Goal: Task Accomplishment & Management: Use online tool/utility

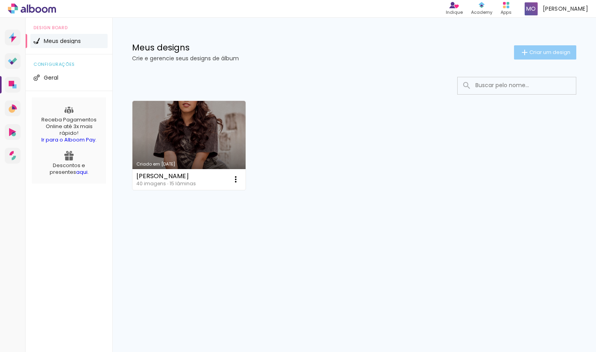
click at [545, 50] on span "Criar um design" at bounding box center [549, 52] width 41 height 5
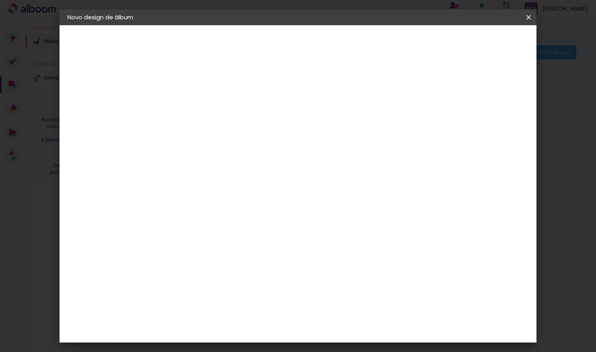
click at [196, 104] on input at bounding box center [196, 106] width 0 height 12
type input "[PERSON_NAME]"
type paper-input "[PERSON_NAME]"
click at [0, 0] on slot "Avançar" at bounding box center [0, 0] width 0 height 0
click at [344, 125] on paper-item "Tamanho Livre" at bounding box center [306, 119] width 76 height 17
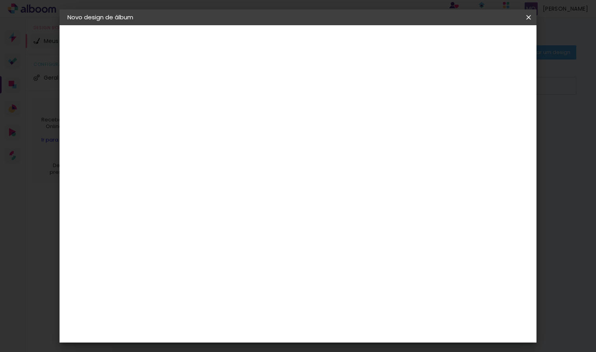
click at [0, 0] on slot "Avançar" at bounding box center [0, 0] width 0 height 0
click at [479, 41] on span "Iniciar design" at bounding box center [461, 42] width 36 height 6
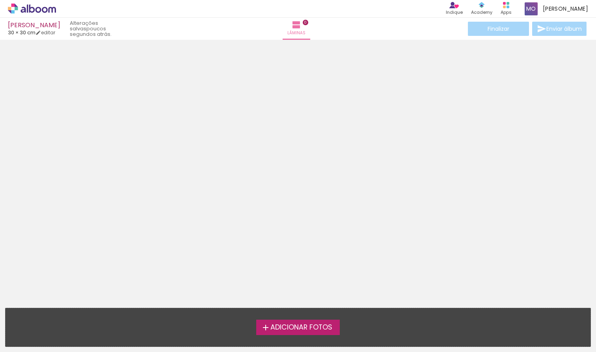
click at [288, 326] on span "Adicionar Fotos" at bounding box center [301, 327] width 62 height 7
click at [0, 0] on input "file" at bounding box center [0, 0] width 0 height 0
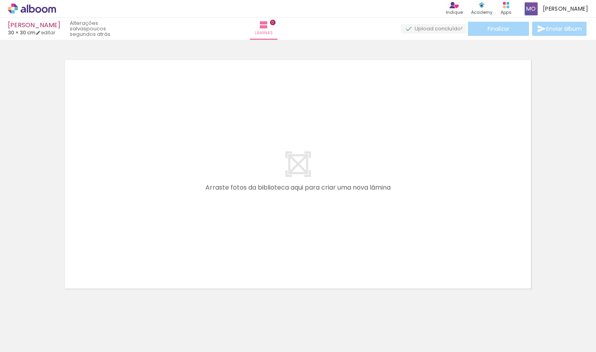
scroll to position [10, 0]
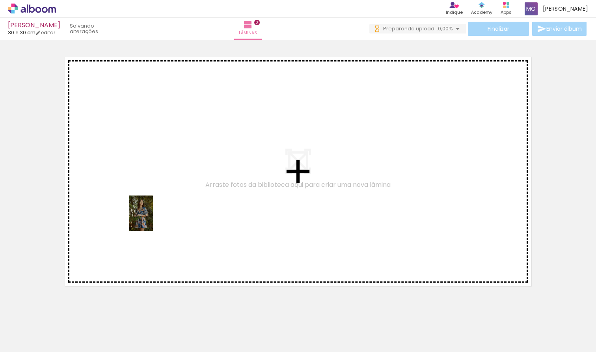
drag, startPoint x: 83, startPoint y: 327, endPoint x: 153, endPoint y: 220, distance: 127.9
click at [153, 219] on quentale-workspace at bounding box center [298, 176] width 596 height 352
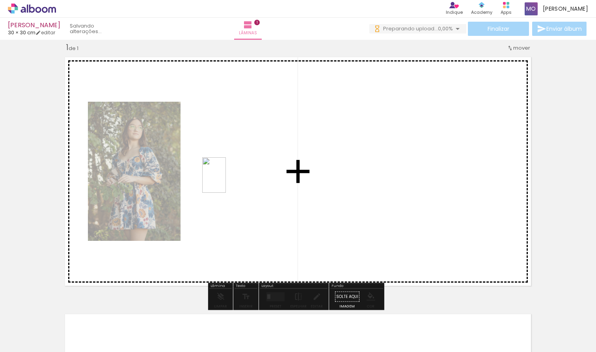
drag, startPoint x: 125, startPoint y: 328, endPoint x: 226, endPoint y: 181, distance: 178.1
click at [226, 181] on quentale-workspace at bounding box center [298, 176] width 596 height 352
drag, startPoint x: 221, startPoint y: 330, endPoint x: 334, endPoint y: 172, distance: 194.7
click at [334, 172] on quentale-workspace at bounding box center [298, 176] width 596 height 352
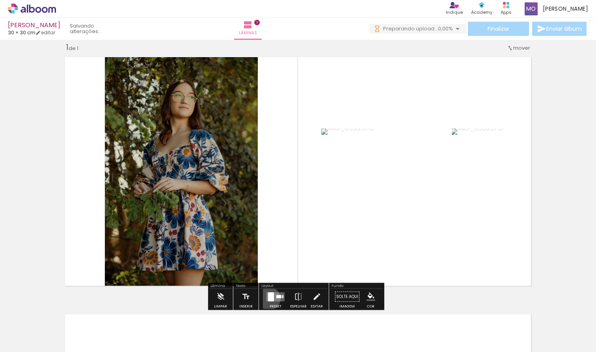
click at [268, 298] on div at bounding box center [271, 296] width 6 height 9
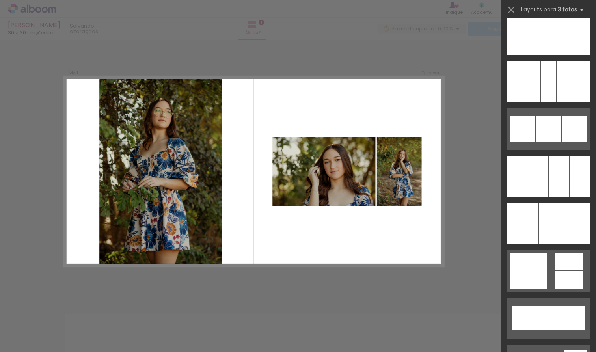
scroll to position [4989, 0]
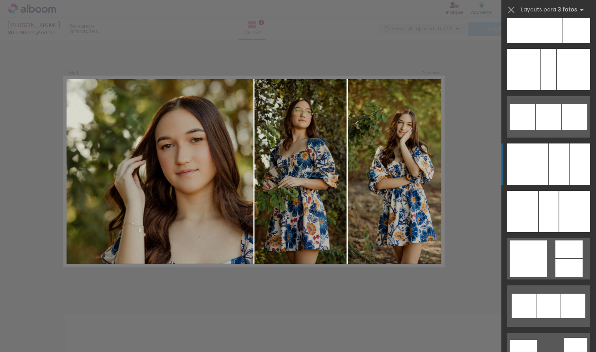
click at [558, 191] on div at bounding box center [549, 211] width 20 height 41
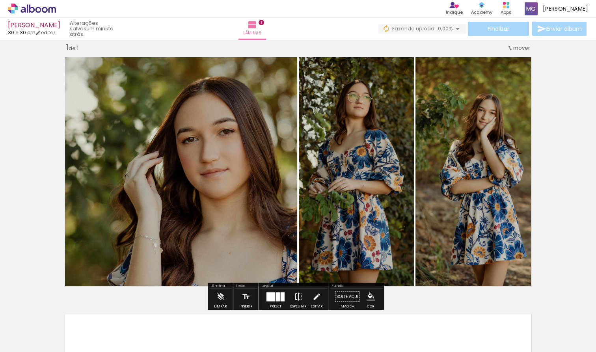
click at [294, 296] on iron-icon at bounding box center [298, 297] width 9 height 16
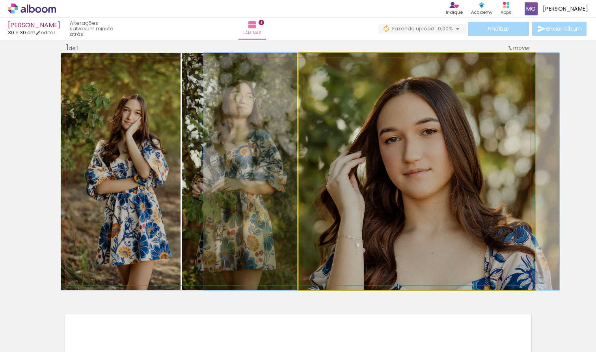
drag, startPoint x: 389, startPoint y: 201, endPoint x: 354, endPoint y: 192, distance: 36.5
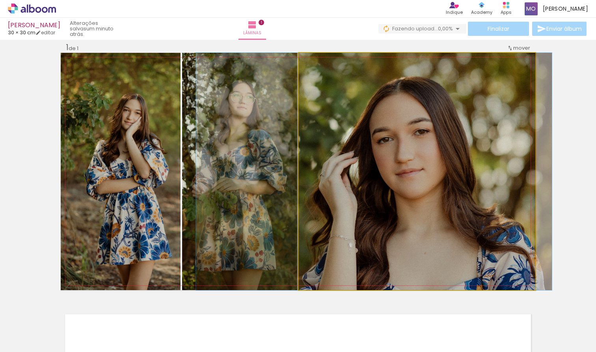
drag, startPoint x: 354, startPoint y: 192, endPoint x: 346, endPoint y: 191, distance: 7.7
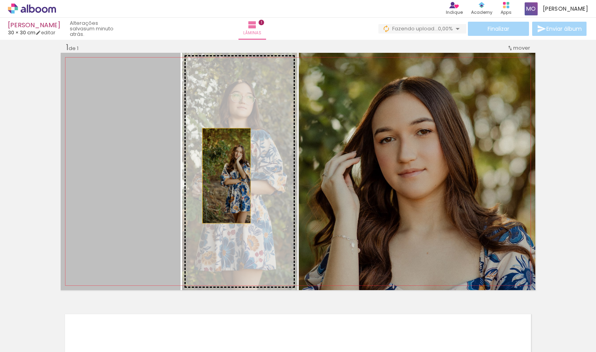
drag, startPoint x: 136, startPoint y: 184, endPoint x: 228, endPoint y: 175, distance: 91.9
click at [0, 0] on slot at bounding box center [0, 0] width 0 height 0
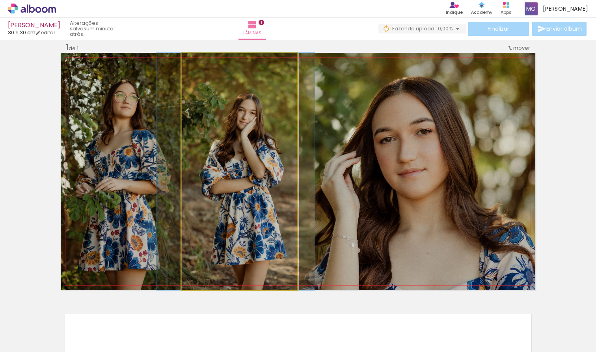
drag, startPoint x: 222, startPoint y: 164, endPoint x: 218, endPoint y: 162, distance: 4.5
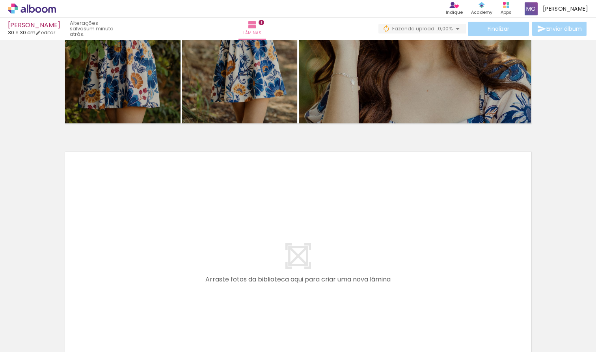
scroll to position [184, 0]
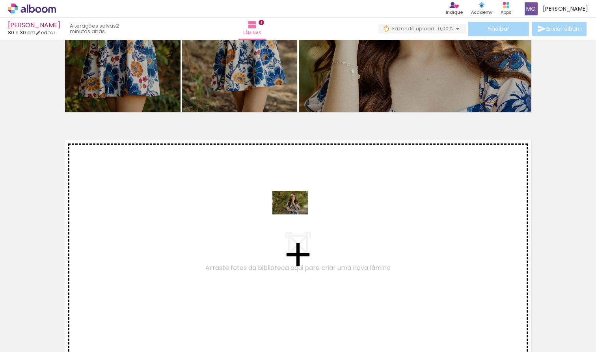
drag, startPoint x: 176, startPoint y: 333, endPoint x: 295, endPoint y: 214, distance: 168.3
click at [295, 214] on quentale-workspace at bounding box center [298, 176] width 596 height 352
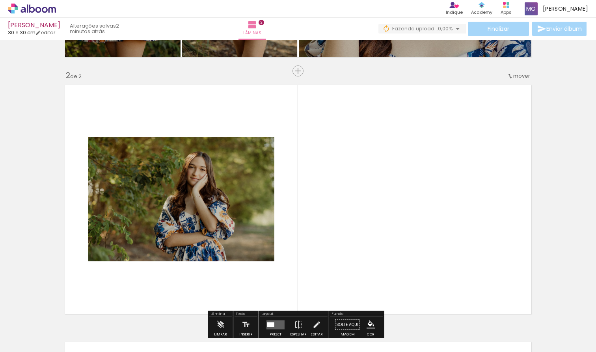
scroll to position [267, 0]
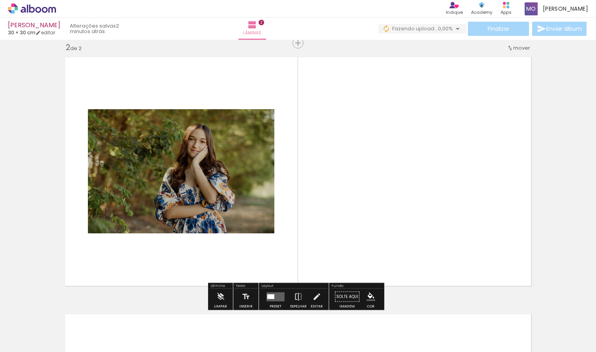
click at [271, 298] on div at bounding box center [270, 296] width 7 height 5
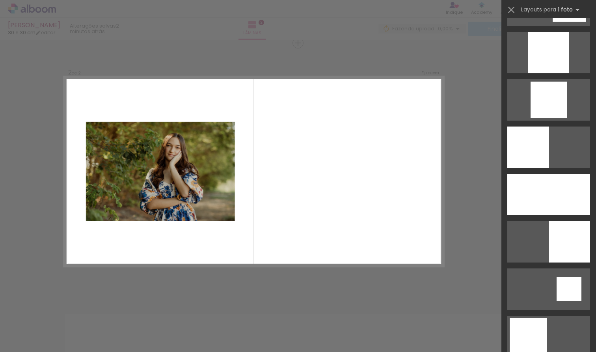
scroll to position [790, 0]
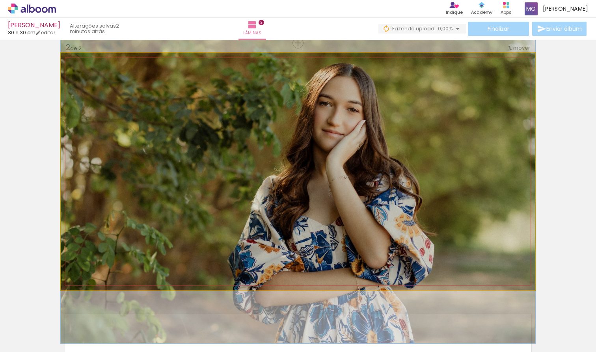
drag, startPoint x: 418, startPoint y: 158, endPoint x: 415, endPoint y: 171, distance: 13.6
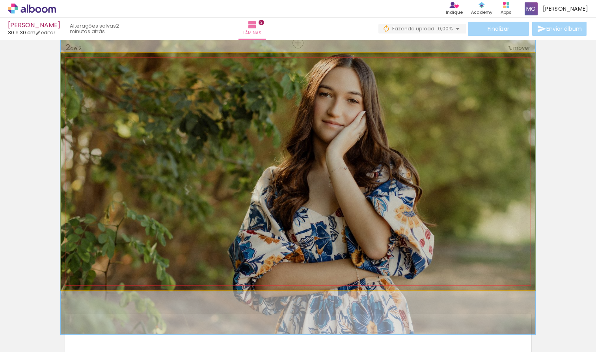
drag, startPoint x: 333, startPoint y: 258, endPoint x: 333, endPoint y: 249, distance: 8.7
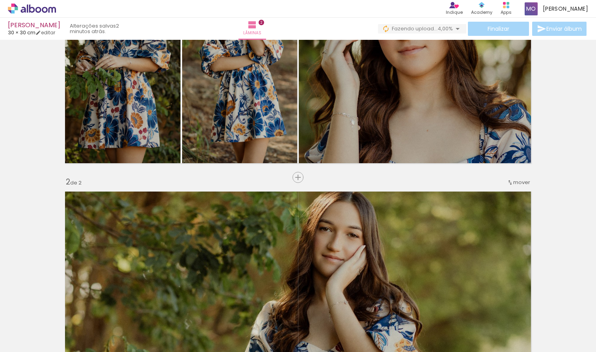
scroll to position [146, 0]
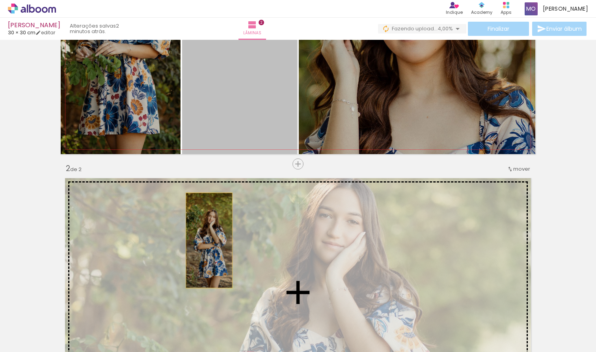
drag, startPoint x: 206, startPoint y: 77, endPoint x: 203, endPoint y: 245, distance: 167.9
click at [203, 245] on div "Inserir lâmina 1 de 2 Inserir lâmina 2 de 2" at bounding box center [298, 282] width 596 height 771
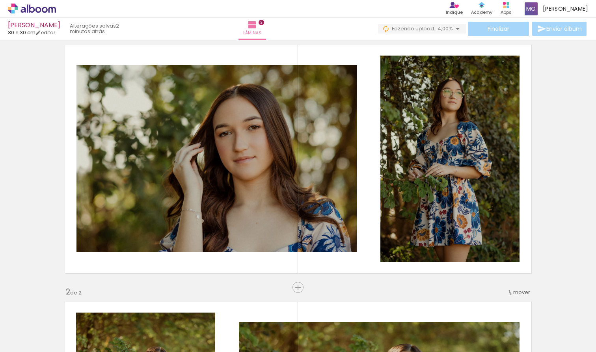
scroll to position [29, 0]
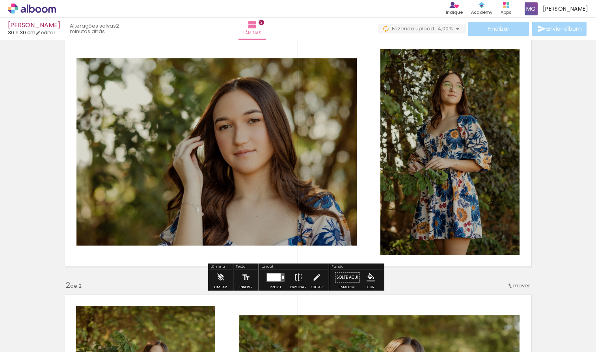
click at [272, 279] on div at bounding box center [274, 277] width 14 height 8
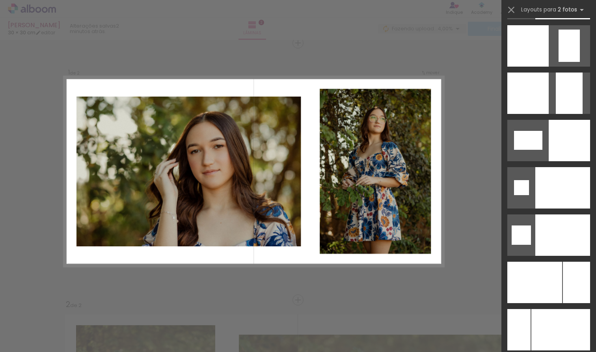
scroll to position [3342, 0]
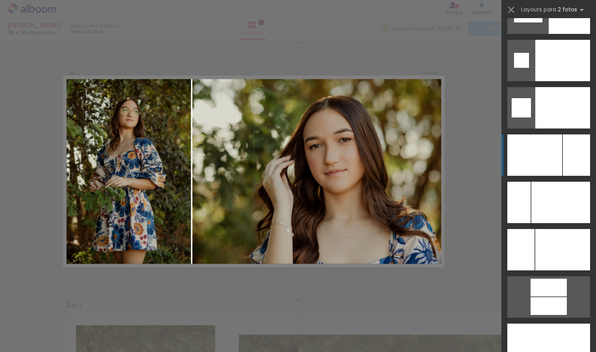
click at [558, 158] on div at bounding box center [534, 154] width 55 height 41
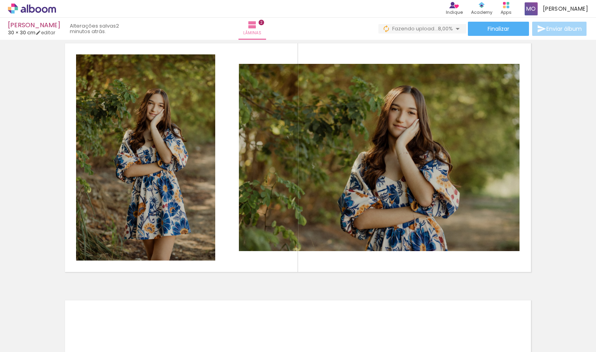
scroll to position [281, 0]
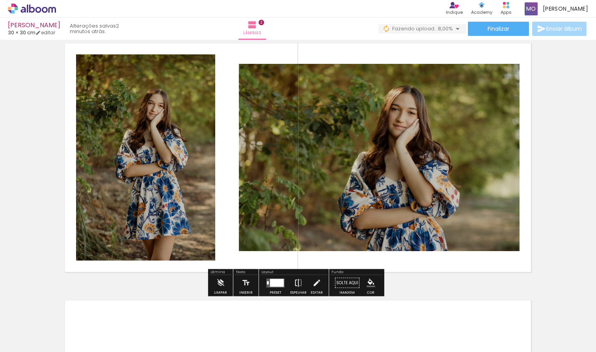
click at [296, 281] on iron-icon at bounding box center [298, 283] width 9 height 16
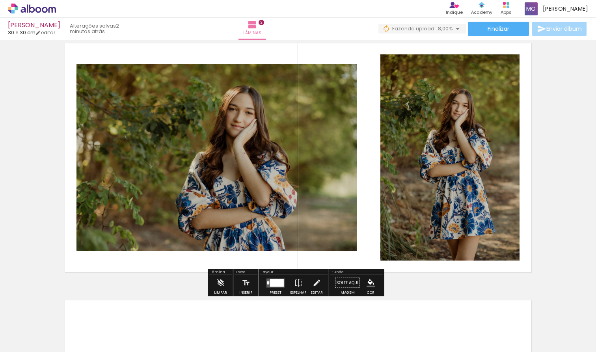
click at [267, 282] on quentale-layouter at bounding box center [275, 282] width 18 height 9
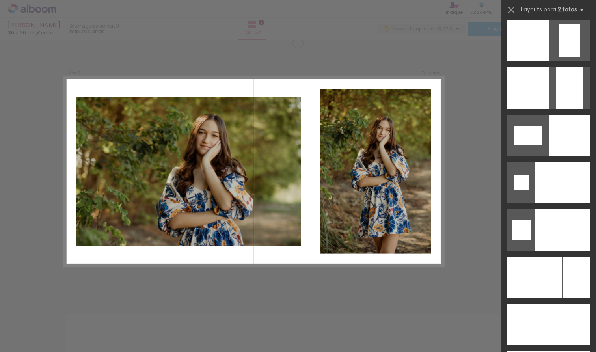
scroll to position [3236, 0]
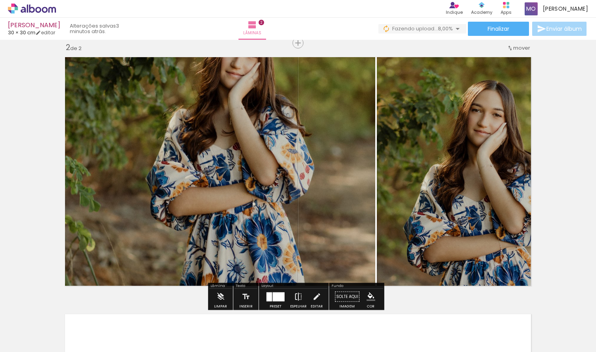
click at [295, 299] on iron-icon at bounding box center [298, 297] width 9 height 16
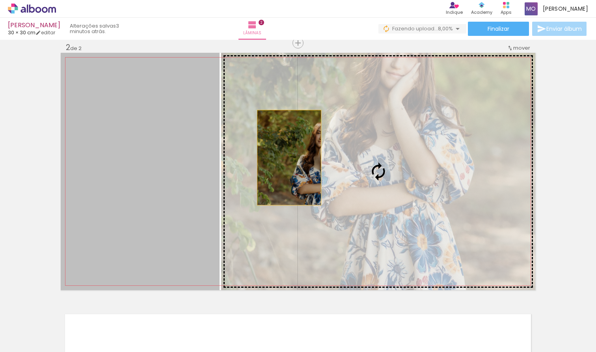
drag, startPoint x: 163, startPoint y: 176, endPoint x: 286, endPoint y: 158, distance: 124.7
click at [0, 0] on slot at bounding box center [0, 0] width 0 height 0
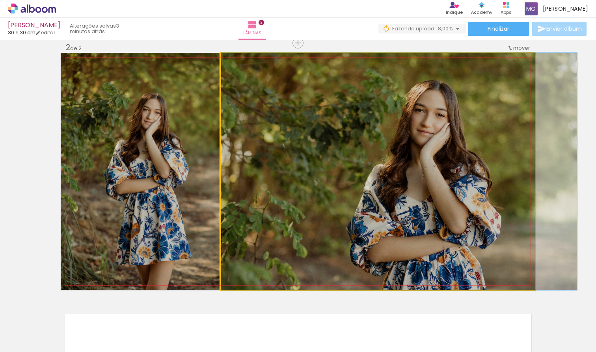
drag, startPoint x: 372, startPoint y: 174, endPoint x: 421, endPoint y: 168, distance: 49.7
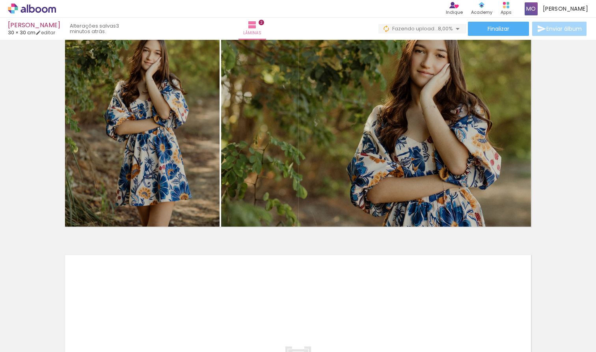
scroll to position [338, 0]
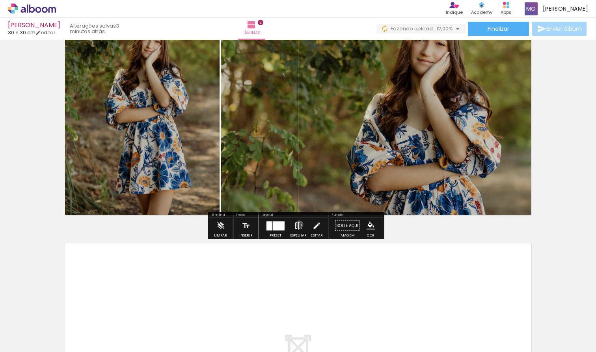
click at [298, 225] on iron-icon at bounding box center [298, 226] width 9 height 16
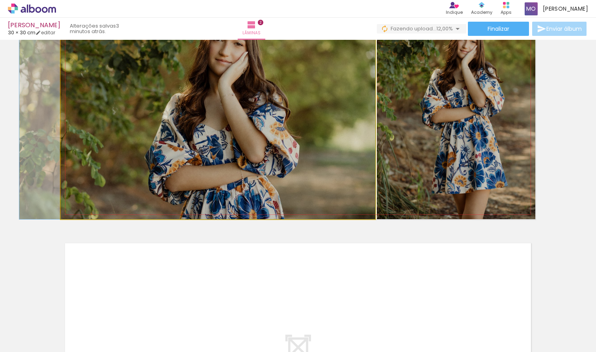
drag, startPoint x: 276, startPoint y: 145, endPoint x: 208, endPoint y: 142, distance: 67.5
click at [208, 142] on div at bounding box center [197, 100] width 356 height 237
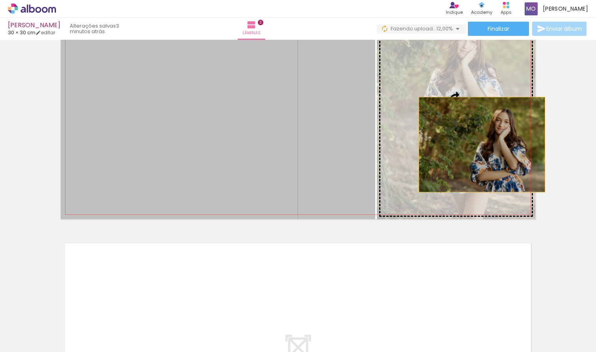
drag, startPoint x: 279, startPoint y: 152, endPoint x: 478, endPoint y: 145, distance: 200.0
click at [0, 0] on slot at bounding box center [0, 0] width 0 height 0
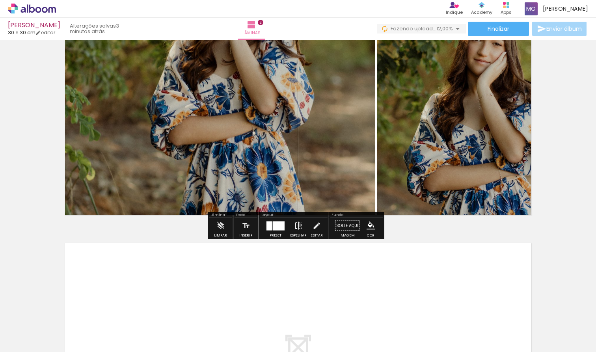
click at [298, 225] on iron-icon at bounding box center [298, 226] width 9 height 16
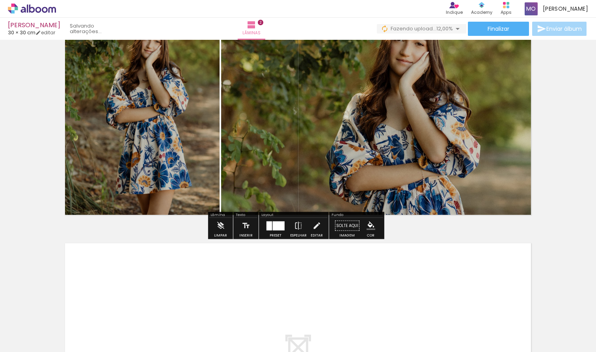
drag, startPoint x: 167, startPoint y: 115, endPoint x: 327, endPoint y: 115, distance: 160.4
click at [0, 0] on slot at bounding box center [0, 0] width 0 height 0
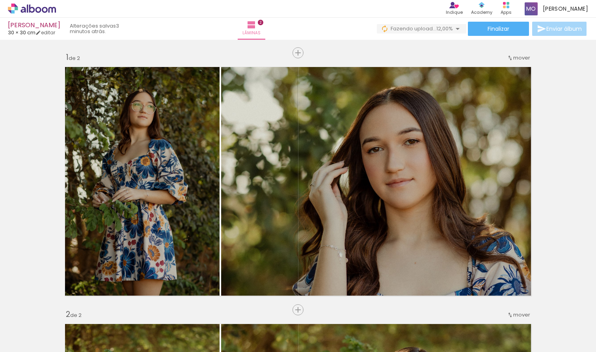
scroll to position [31, 0]
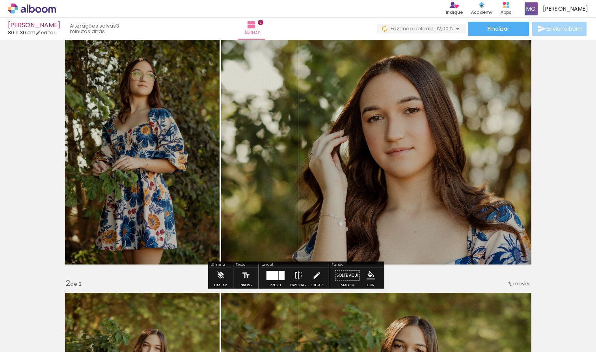
click at [270, 274] on div at bounding box center [272, 275] width 12 height 9
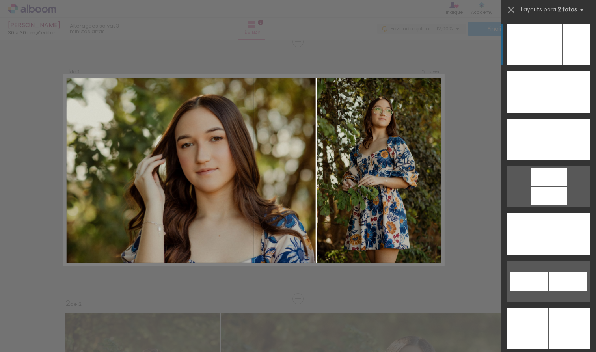
scroll to position [10, 0]
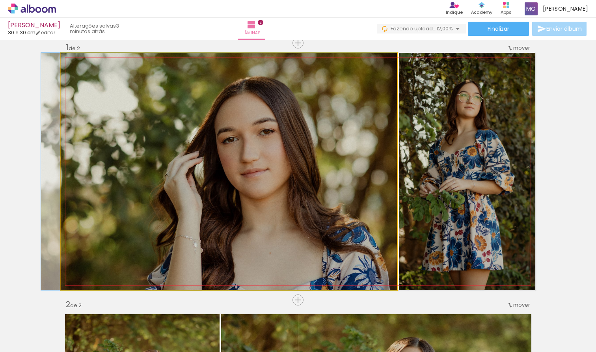
drag, startPoint x: 319, startPoint y: 204, endPoint x: 237, endPoint y: 201, distance: 82.0
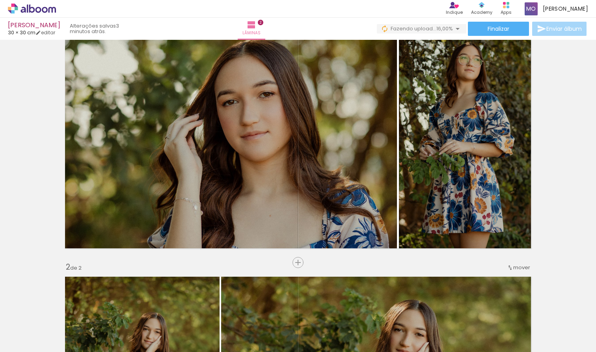
scroll to position [48, 0]
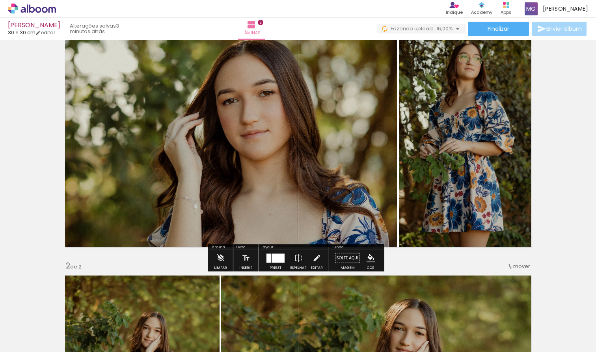
click at [274, 258] on div at bounding box center [278, 257] width 13 height 9
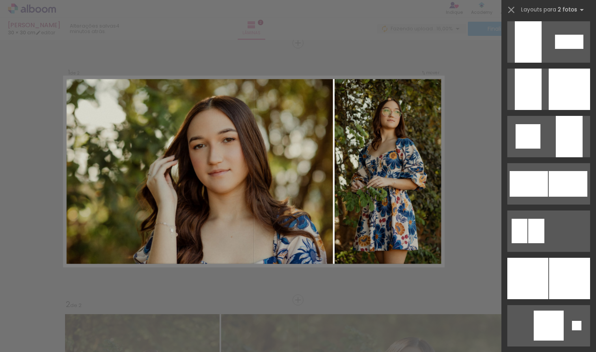
scroll to position [860, 0]
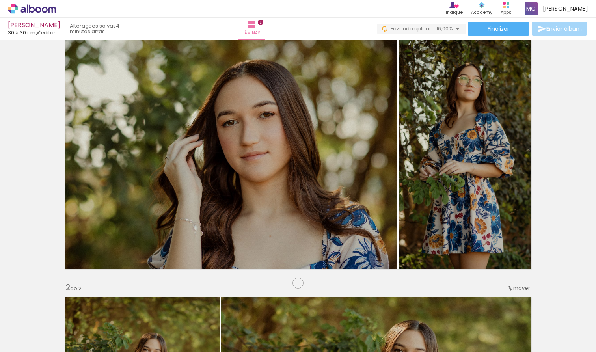
scroll to position [28, 0]
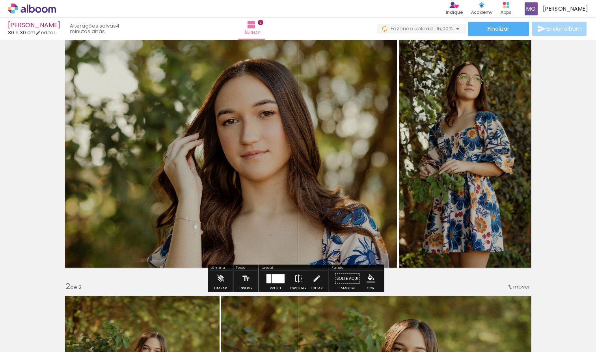
click at [299, 281] on iron-icon at bounding box center [298, 279] width 9 height 16
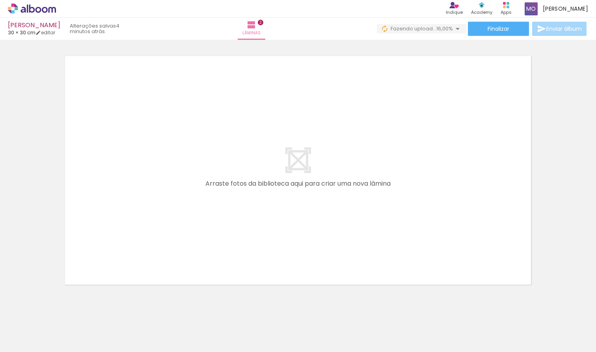
scroll to position [532, 0]
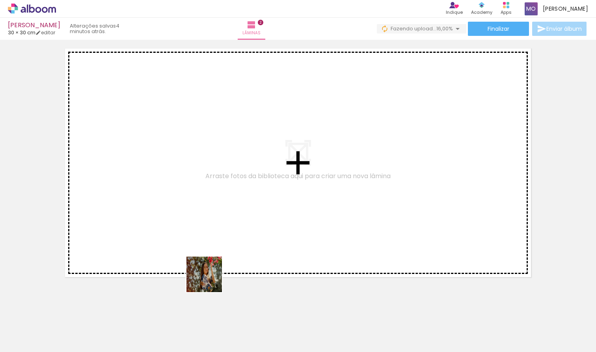
drag, startPoint x: 306, startPoint y: 328, endPoint x: 147, endPoint y: 226, distance: 188.5
click at [147, 226] on quentale-workspace at bounding box center [298, 176] width 596 height 352
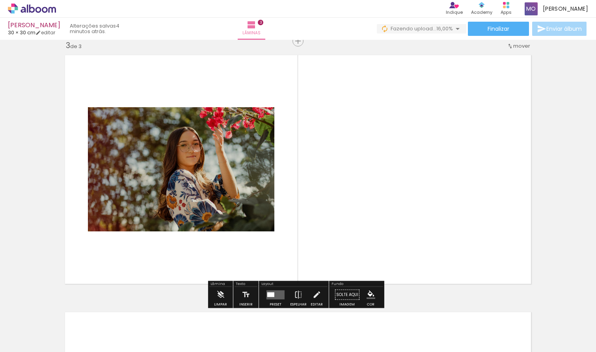
scroll to position [524, 0]
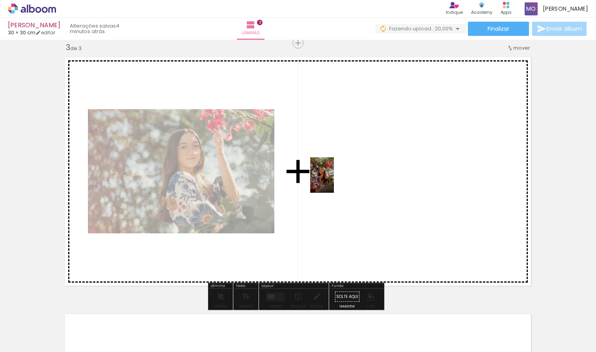
drag, startPoint x: 260, startPoint y: 332, endPoint x: 334, endPoint y: 181, distance: 168.9
click at [334, 181] on quentale-workspace at bounding box center [298, 176] width 596 height 352
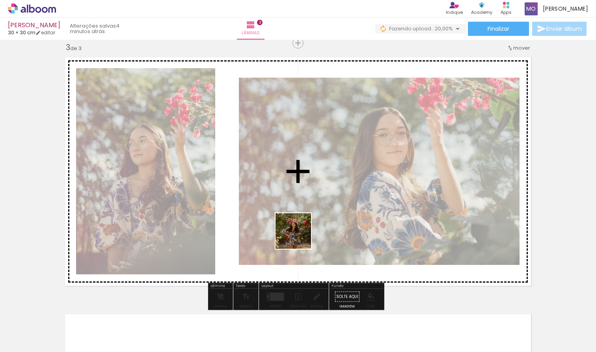
drag, startPoint x: 348, startPoint y: 333, endPoint x: 277, endPoint y: 184, distance: 165.0
click at [277, 184] on quentale-workspace at bounding box center [298, 176] width 596 height 352
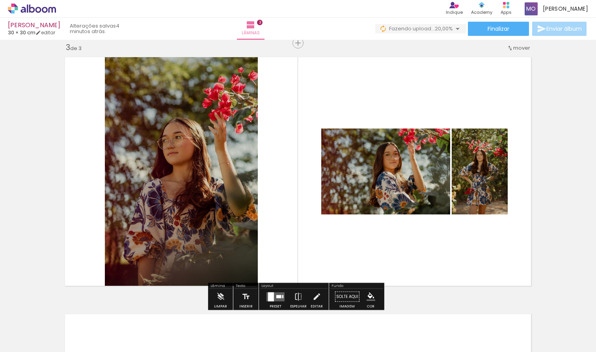
click at [274, 296] on quentale-layouter at bounding box center [275, 296] width 18 height 9
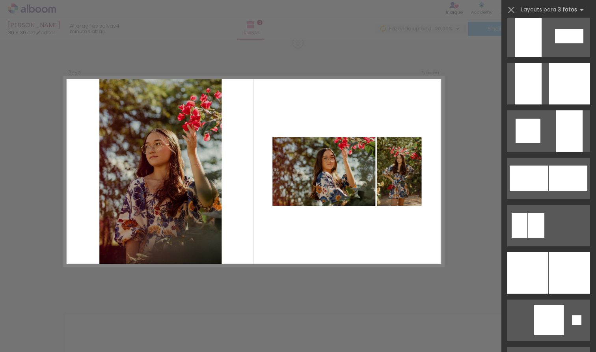
scroll to position [0, 0]
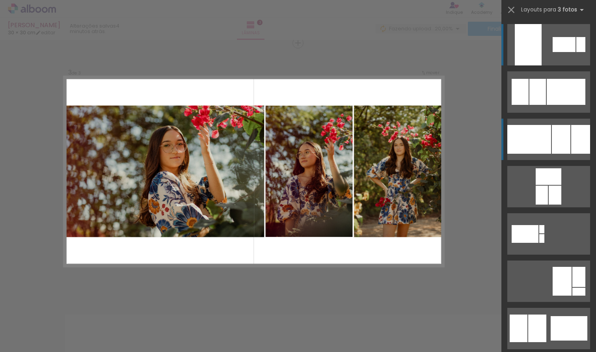
click at [538, 140] on div at bounding box center [529, 139] width 44 height 29
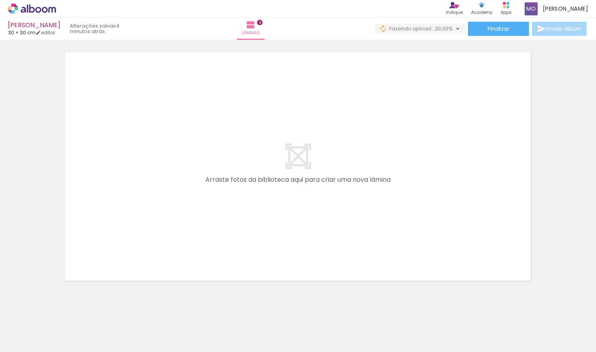
scroll to position [0, 221]
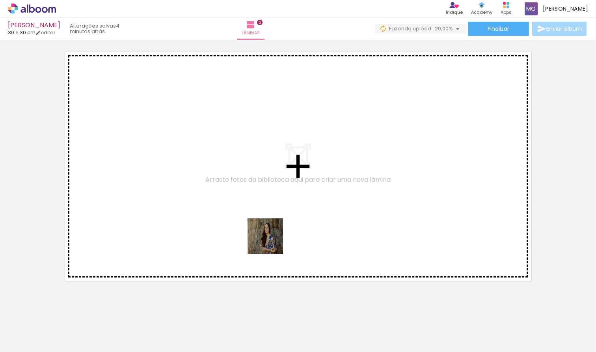
drag, startPoint x: 214, startPoint y: 331, endPoint x: 305, endPoint y: 188, distance: 169.2
click at [305, 188] on quentale-workspace at bounding box center [298, 176] width 596 height 352
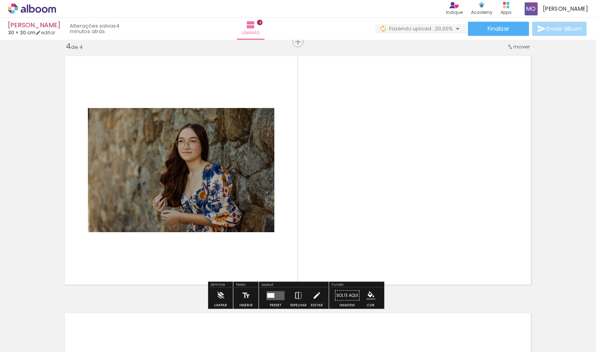
scroll to position [781, 0]
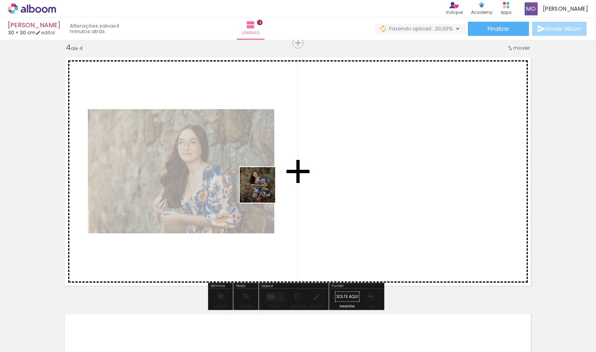
drag, startPoint x: 169, startPoint y: 321, endPoint x: 264, endPoint y: 190, distance: 161.7
click at [264, 190] on quentale-workspace at bounding box center [298, 176] width 596 height 352
